Goal: Navigation & Orientation: Go to known website

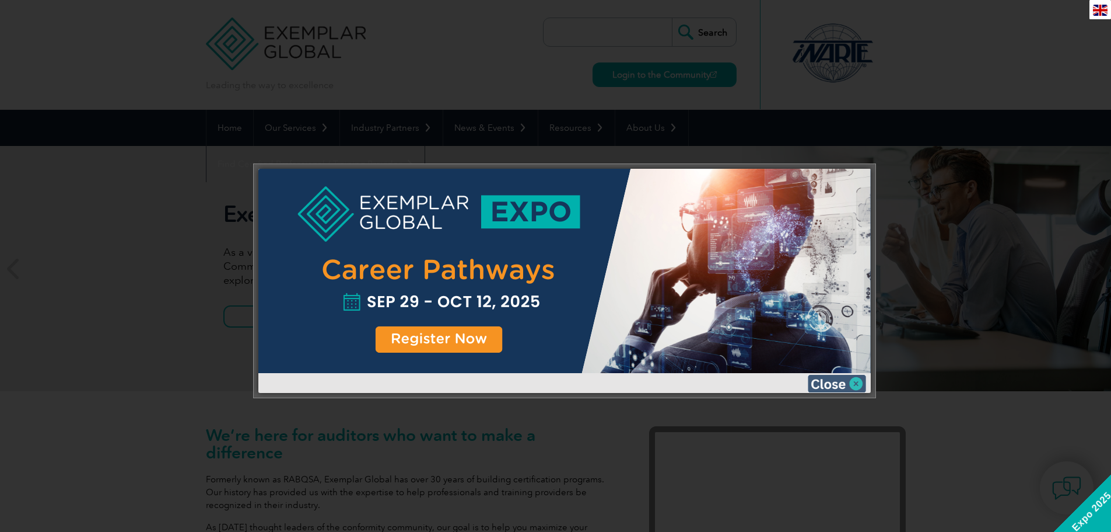
click at [823, 384] on img at bounding box center [837, 384] width 58 height 18
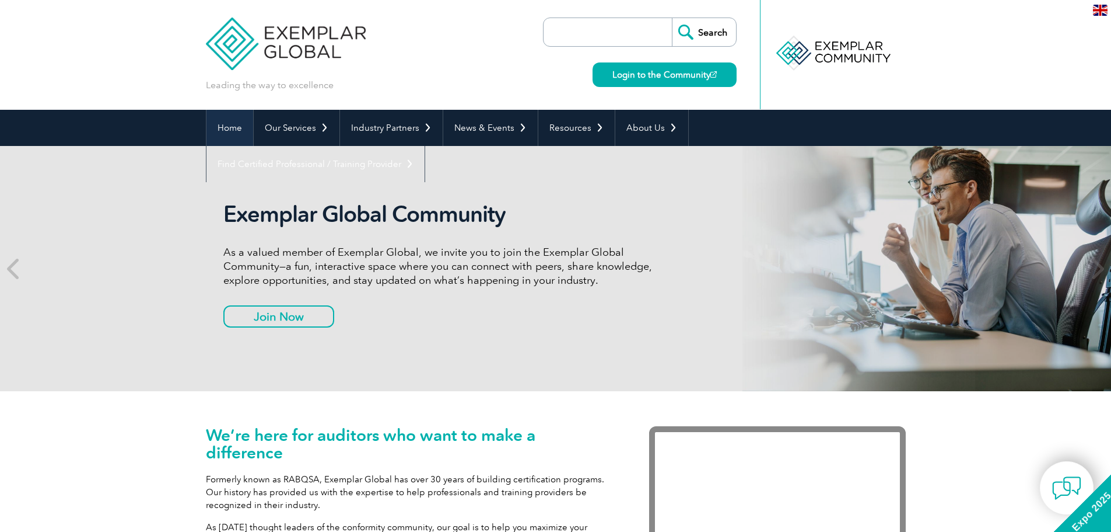
click at [224, 133] on link "Home" at bounding box center [230, 128] width 47 height 36
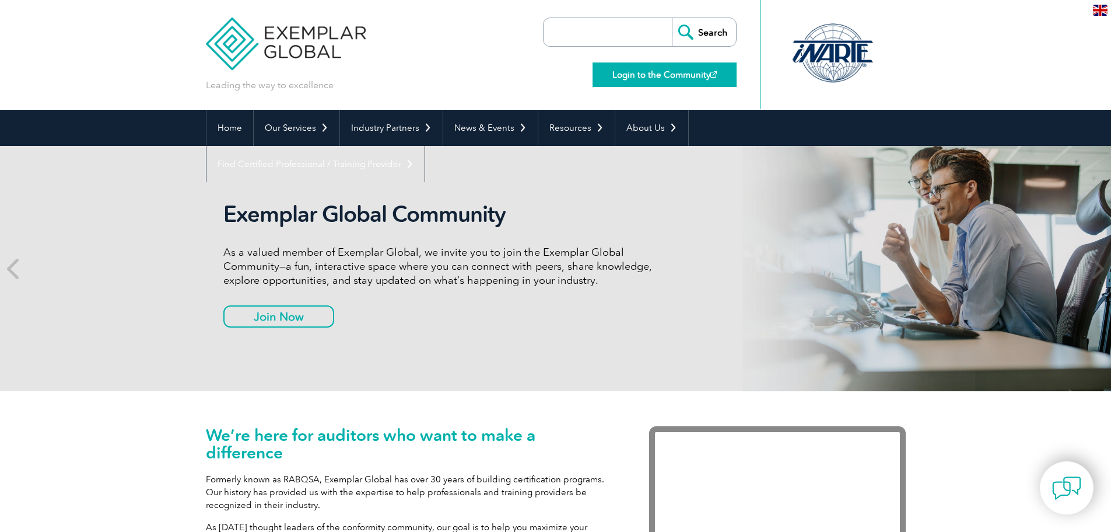
click at [641, 76] on link "Login to the Community" at bounding box center [665, 74] width 144 height 25
